Goal: Navigation & Orientation: Find specific page/section

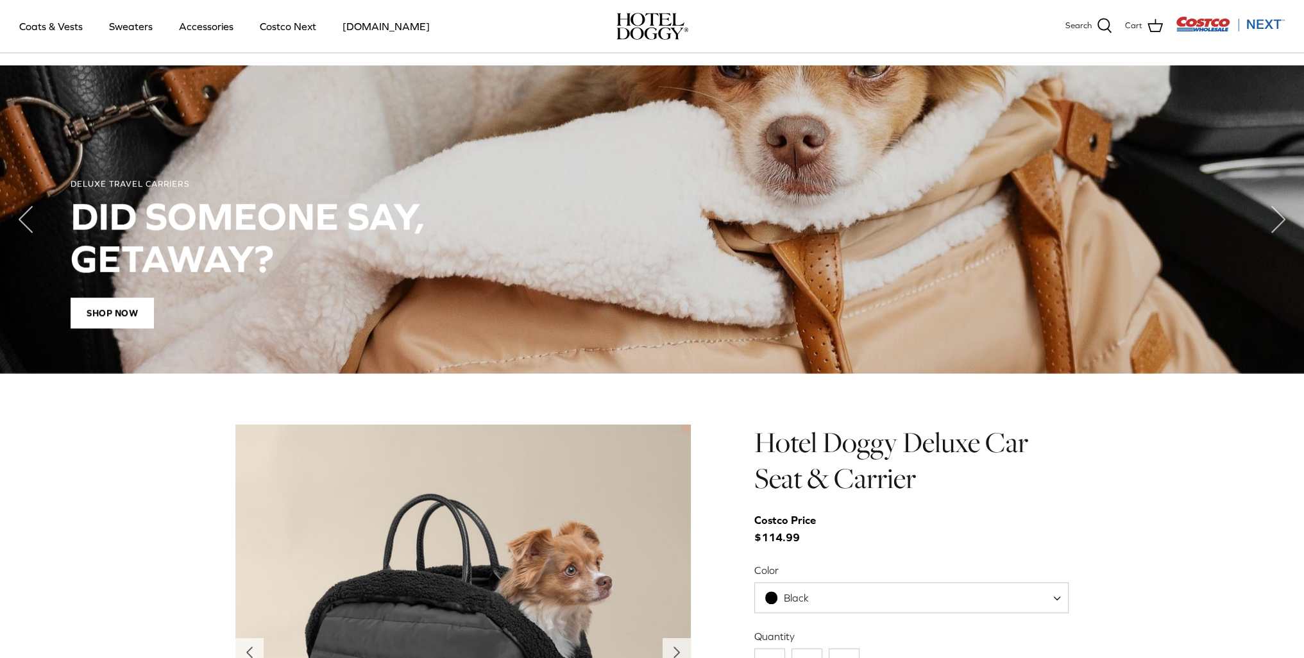
scroll to position [1027, 0]
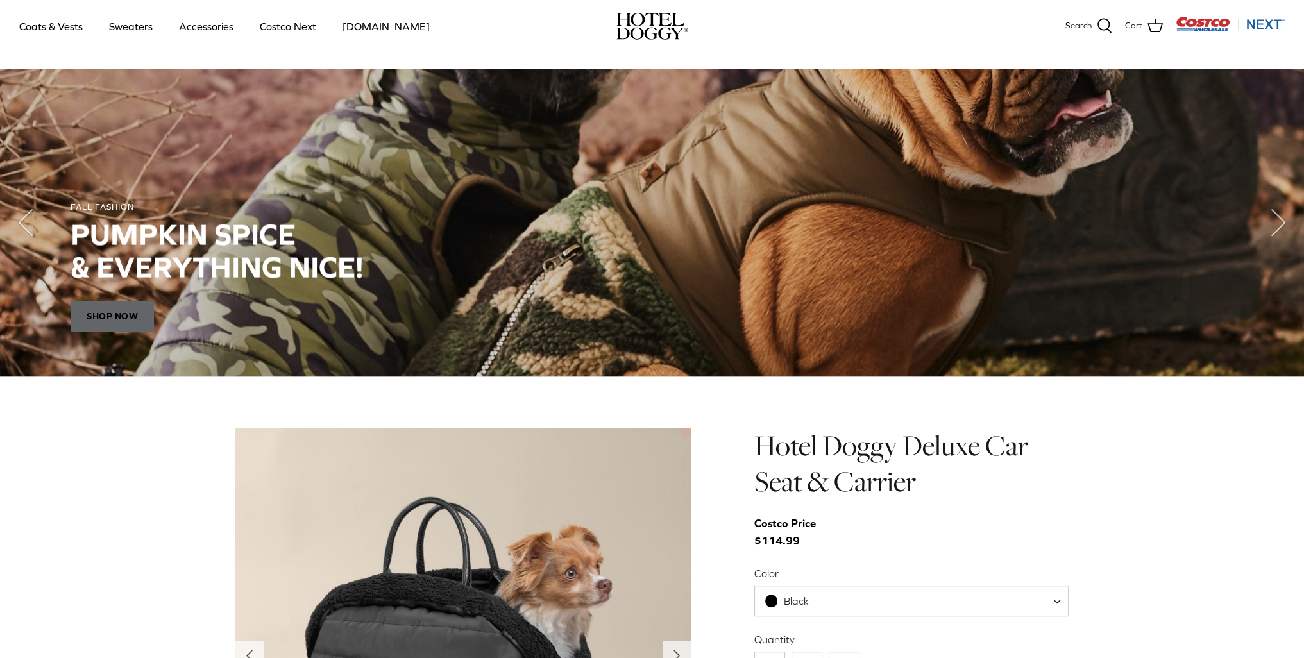
click at [126, 314] on span "SHOP NOW" at bounding box center [112, 316] width 83 height 31
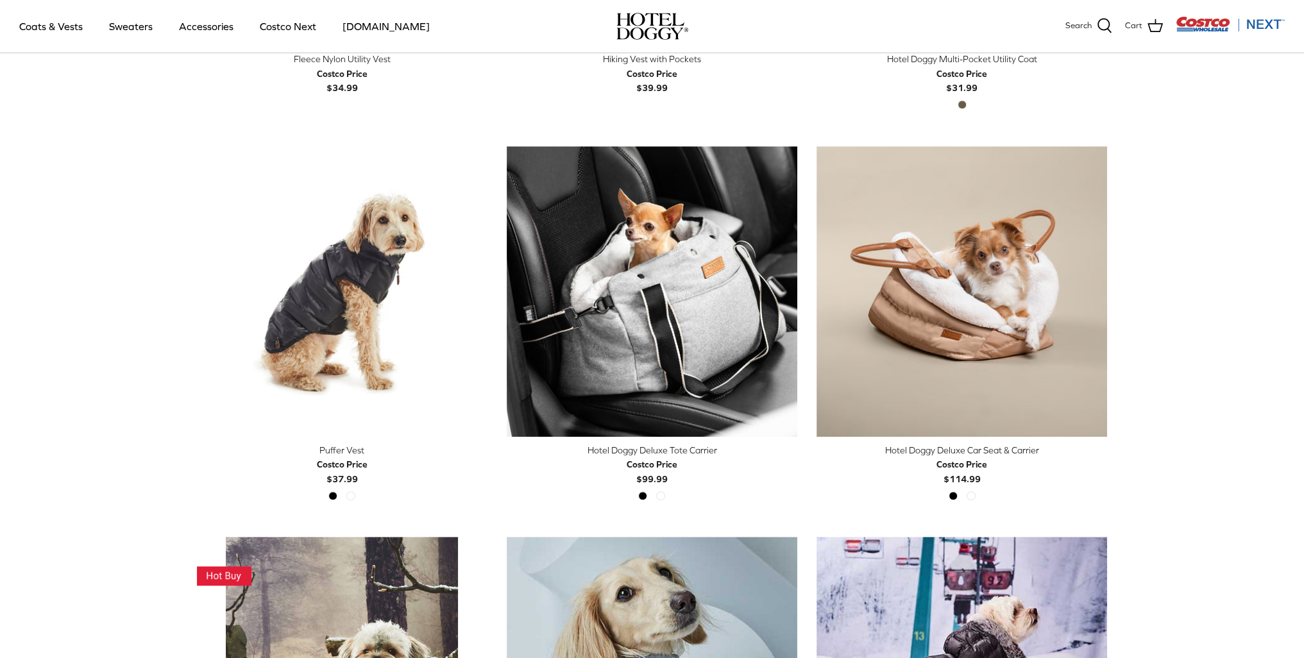
scroll to position [1266, 0]
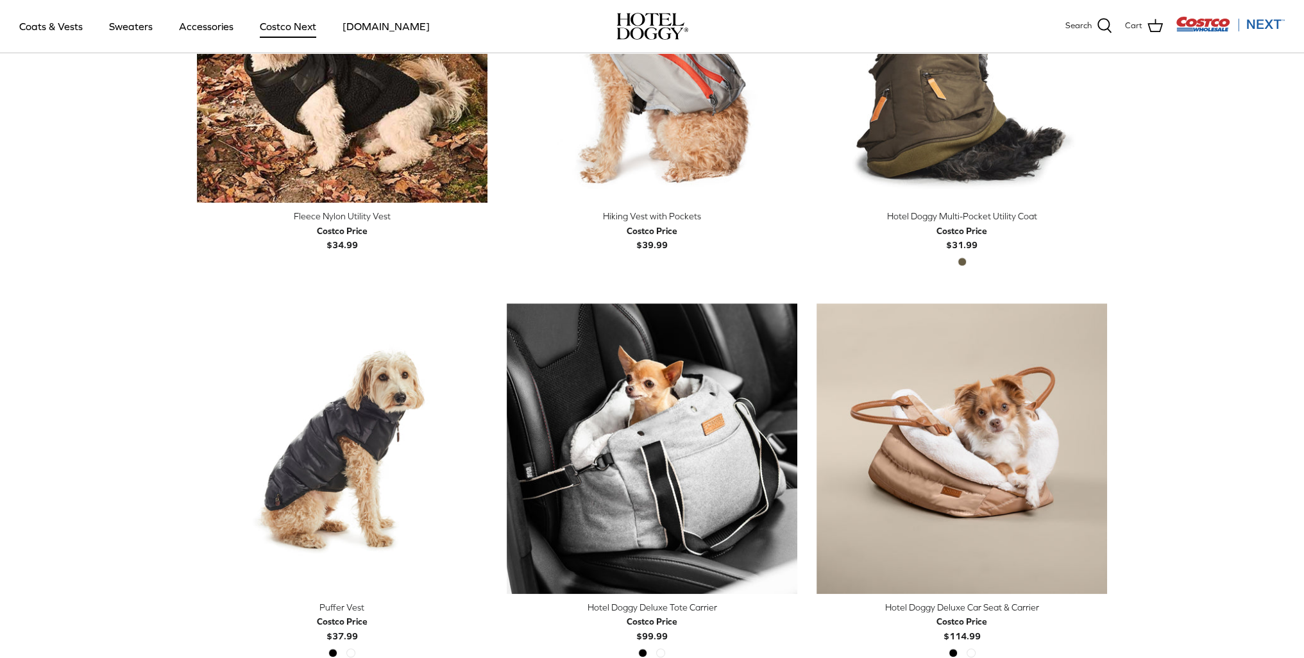
click at [296, 28] on link "Costco Next" at bounding box center [288, 26] width 80 height 44
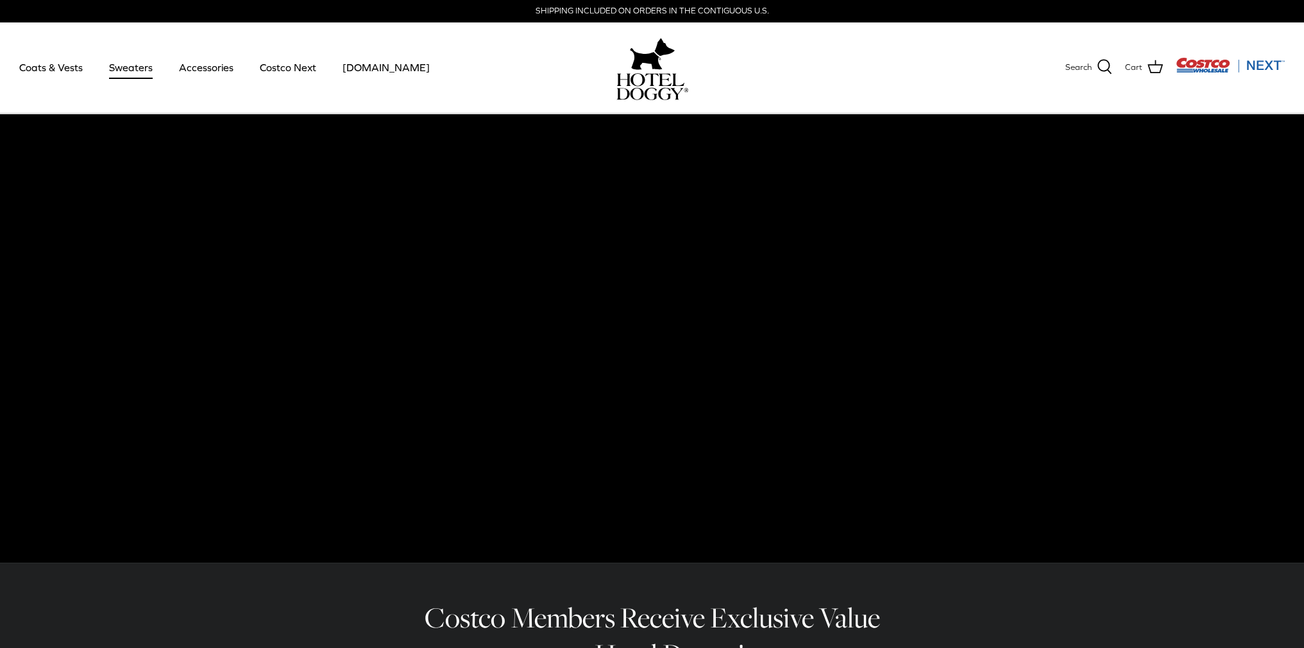
click at [131, 68] on link "Sweaters" at bounding box center [131, 68] width 67 height 44
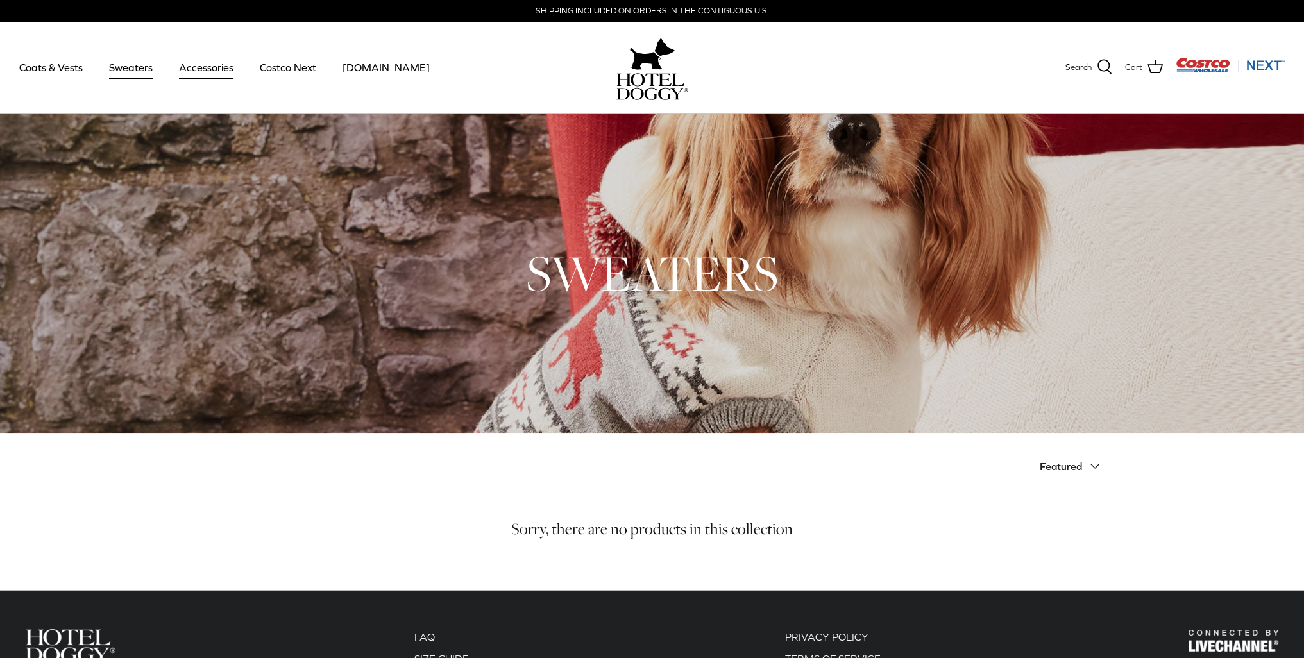
click at [213, 71] on link "Accessories" at bounding box center [206, 68] width 78 height 44
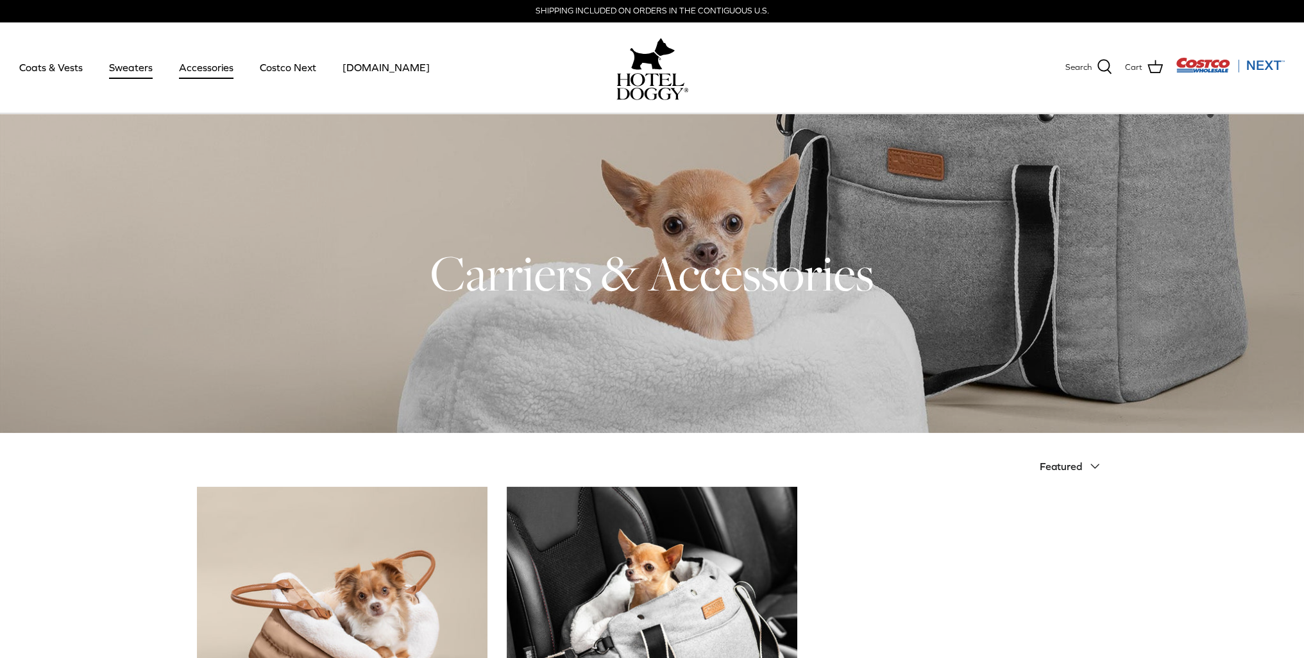
click at [126, 68] on link "Sweaters" at bounding box center [131, 68] width 67 height 44
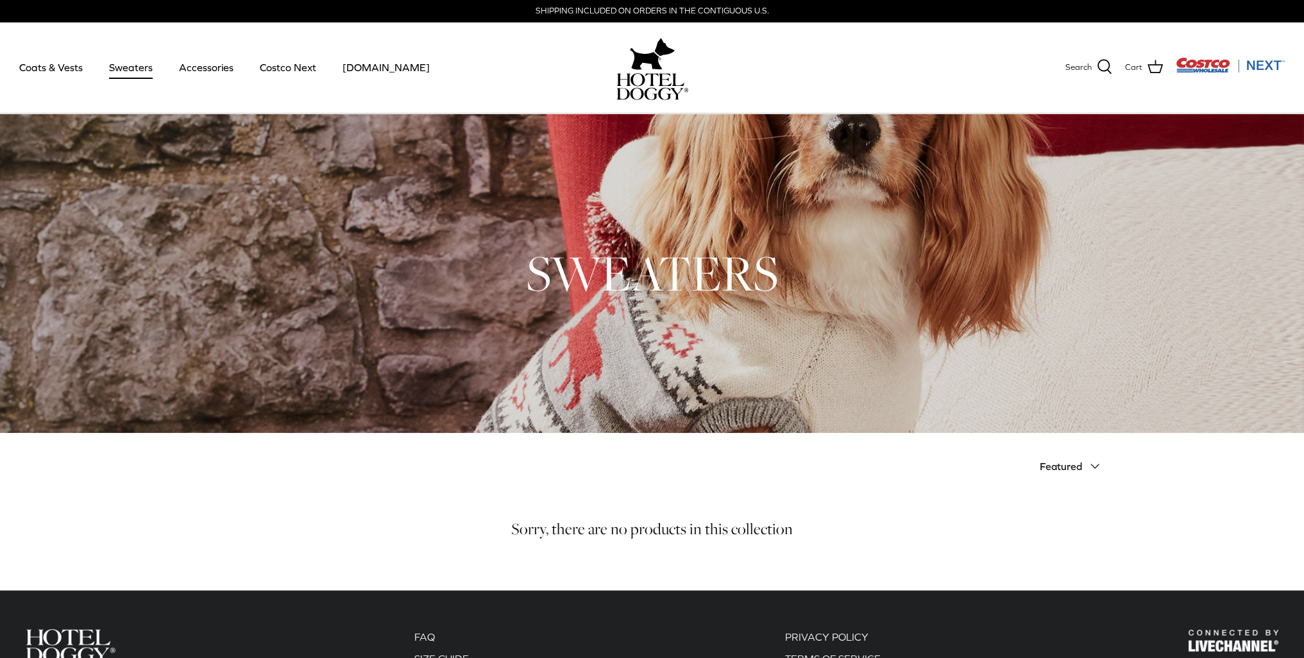
click at [642, 289] on h1 "SWEATERS" at bounding box center [652, 273] width 911 height 63
click at [44, 67] on link "Coats & Vests" at bounding box center [51, 68] width 87 height 44
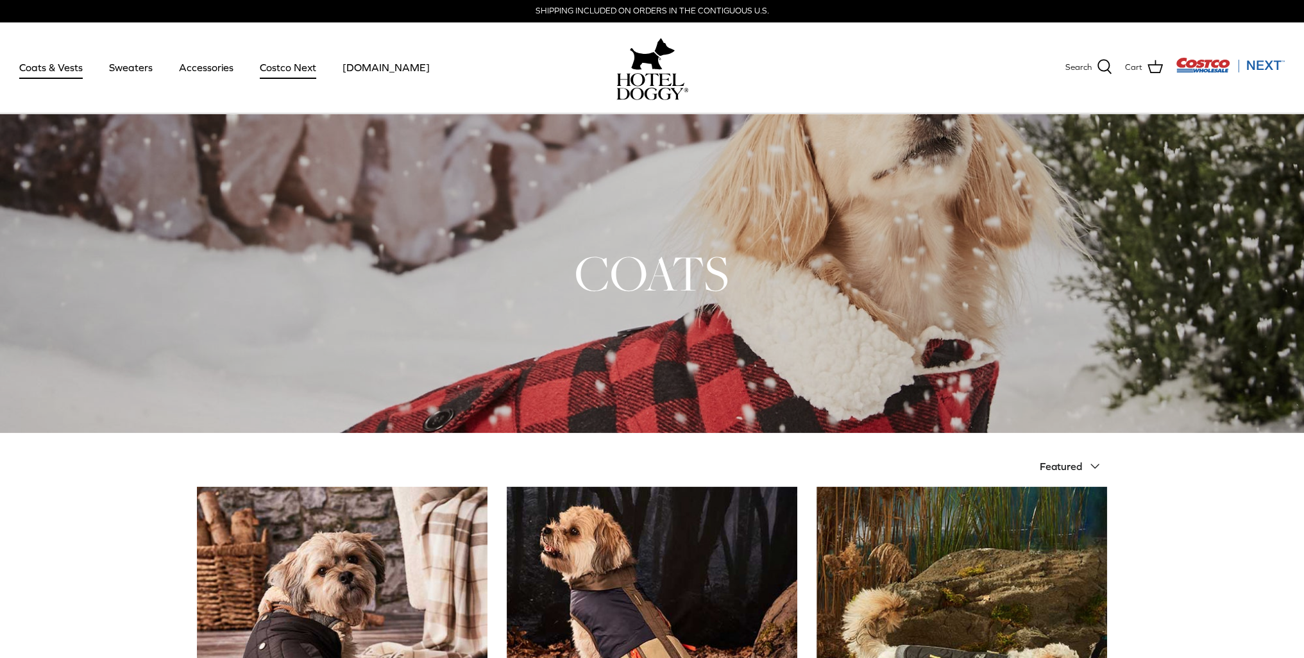
click at [291, 69] on link "Costco Next" at bounding box center [288, 68] width 80 height 44
